Goal: Task Accomplishment & Management: Use online tool/utility

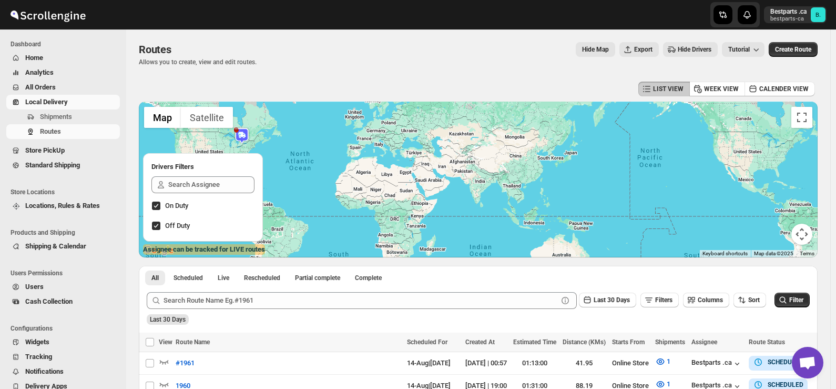
click at [41, 118] on span "Shipments" at bounding box center [56, 117] width 32 height 8
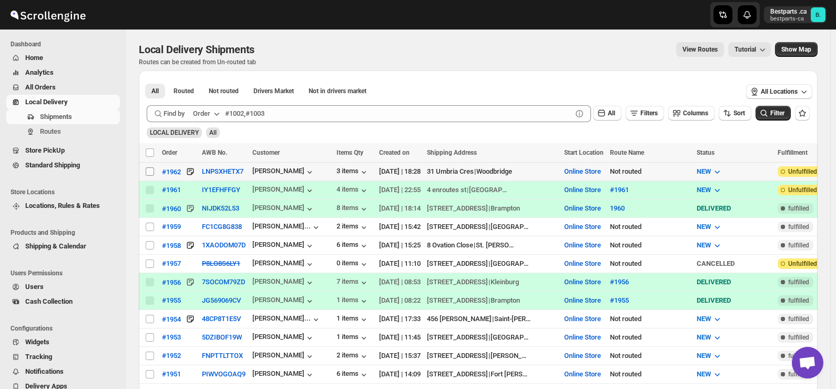
click at [149, 175] on input "Select shipment" at bounding box center [150, 171] width 8 height 8
checkbox input "true"
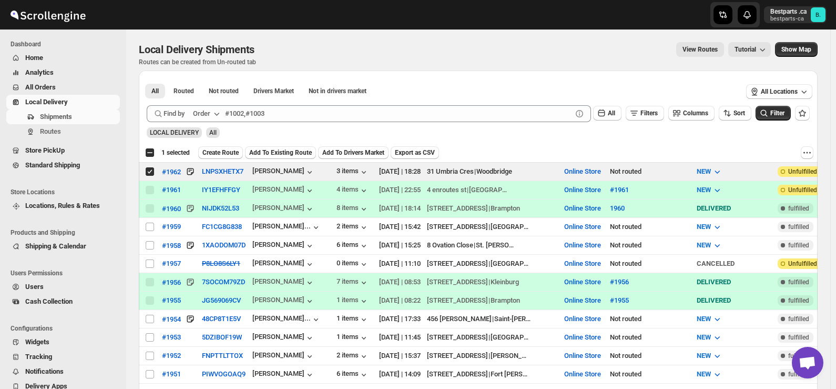
click at [216, 152] on span "Create Route" at bounding box center [220, 152] width 36 height 8
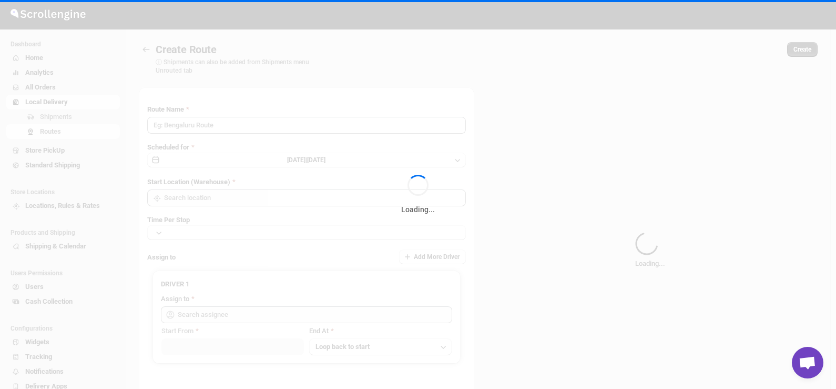
type input "Route - 13/08-1125"
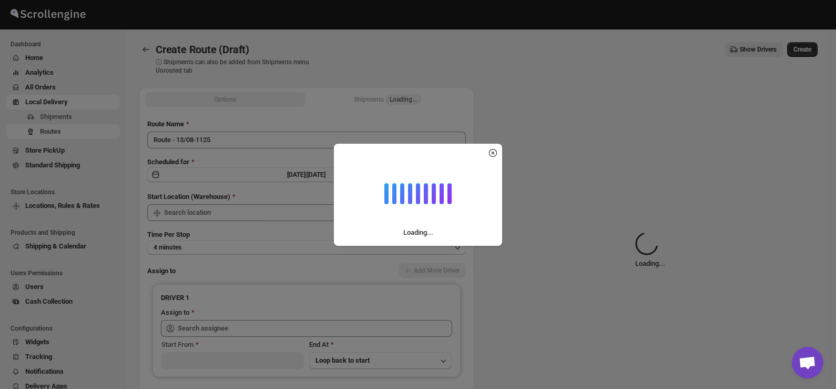
type input "Online Store"
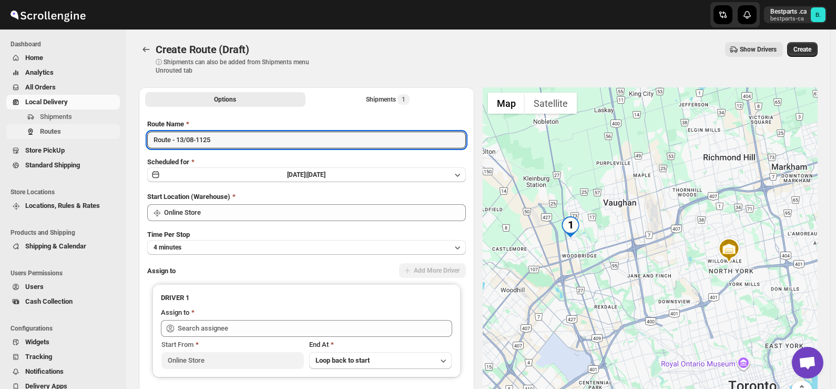
drag, startPoint x: 236, startPoint y: 137, endPoint x: 116, endPoint y: 136, distance: 120.4
click at [116, 136] on div "Skip to content Bestparts .ca bestparts-ca B. Dashboard Home Analytics All Orde…" at bounding box center [418, 248] width 836 height 497
paste input "#1962"
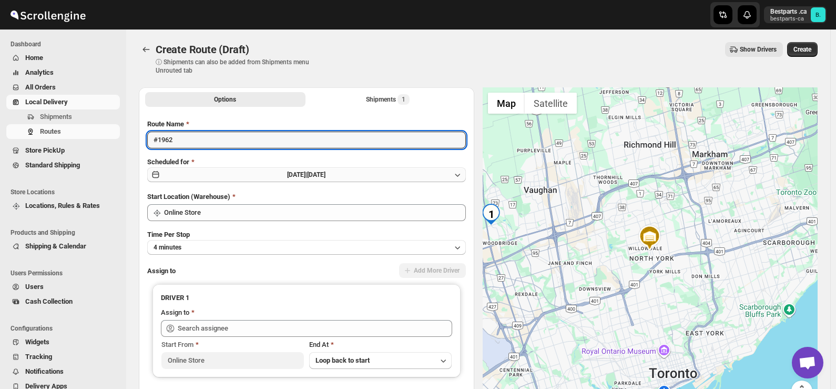
type input "#1962"
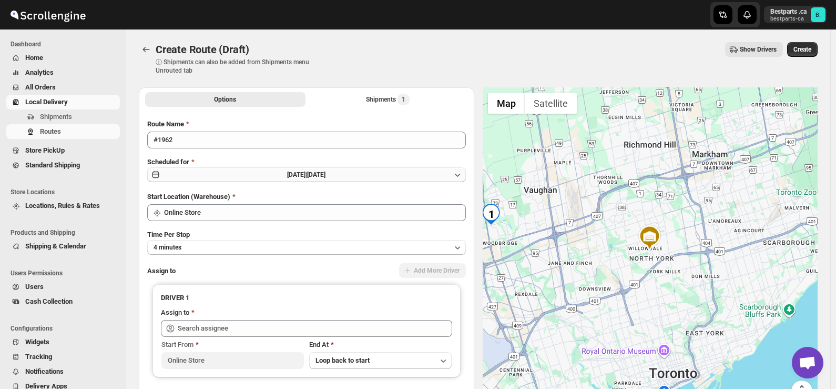
click at [287, 176] on span "[DATE] |" at bounding box center [297, 174] width 20 height 7
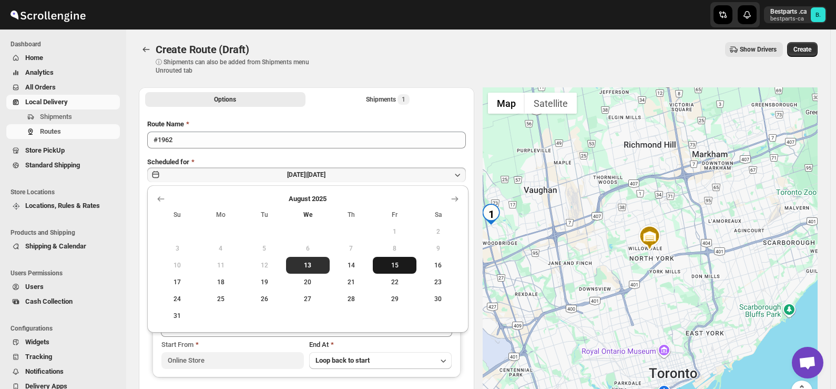
click at [389, 261] on span "15" at bounding box center [394, 265] width 35 height 8
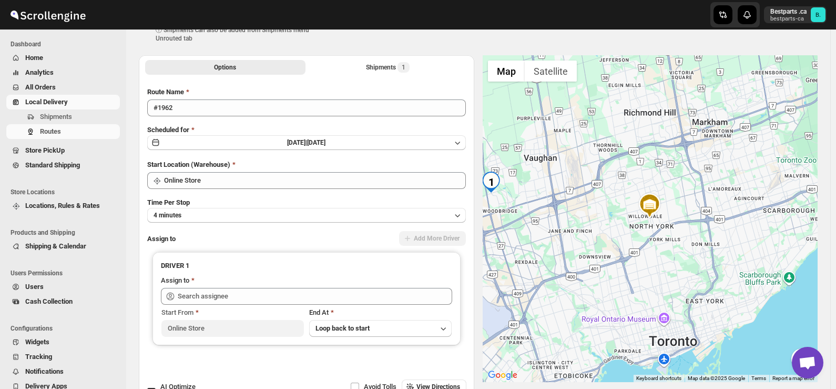
scroll to position [105, 0]
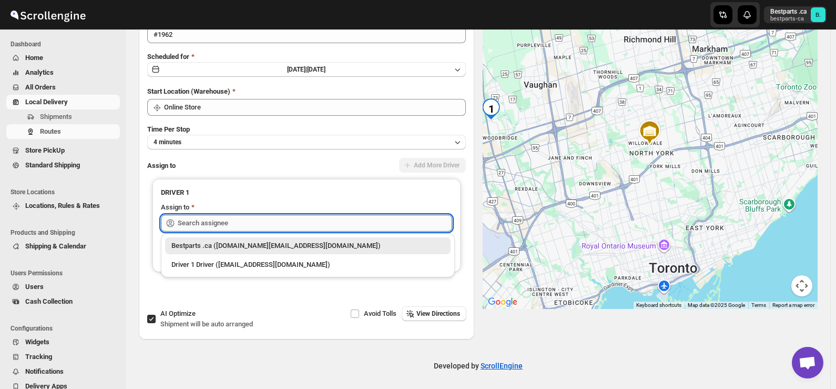
click at [239, 223] on input "text" at bounding box center [315, 223] width 274 height 17
click at [242, 245] on div "Bestparts .ca ([DOMAIN_NAME][EMAIL_ADDRESS][DOMAIN_NAME])" at bounding box center [307, 245] width 273 height 11
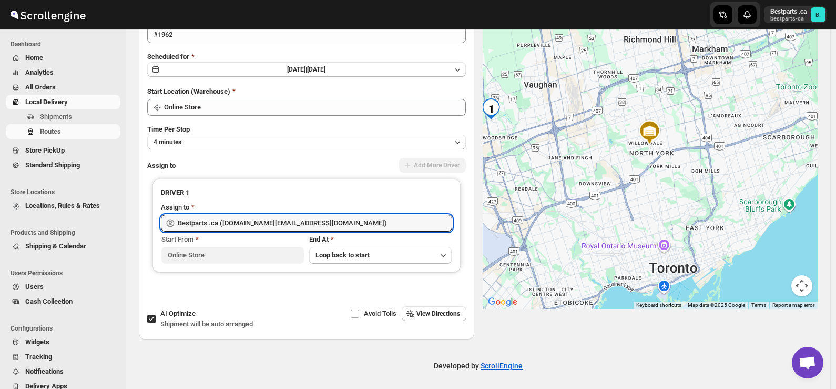
type input "Bestparts .ca ([DOMAIN_NAME][EMAIL_ADDRESS][DOMAIN_NAME])"
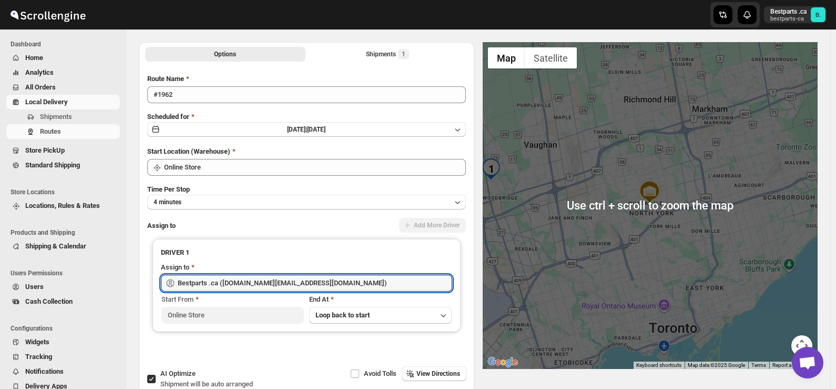
scroll to position [0, 0]
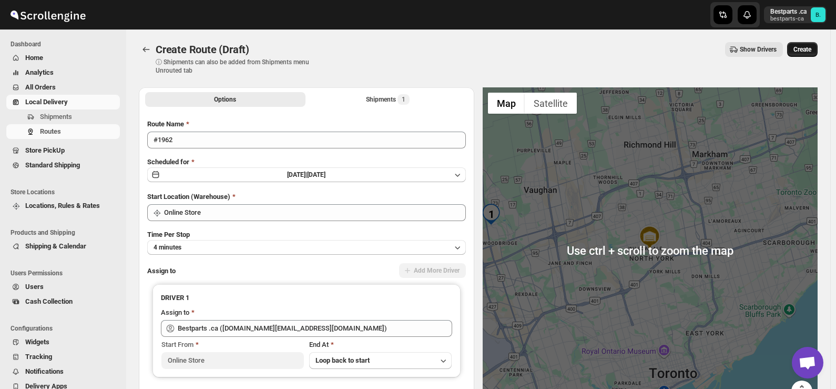
click at [810, 53] on span "Create" at bounding box center [803, 49] width 18 height 8
